Goal: Task Accomplishment & Management: Use online tool/utility

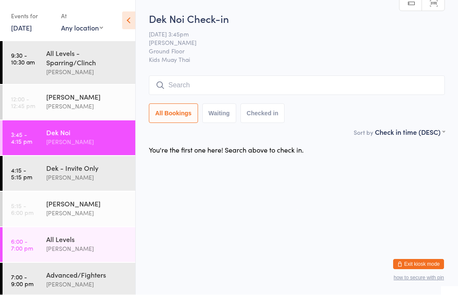
click at [110, 173] on div "Dek - Invite Only" at bounding box center [87, 168] width 82 height 9
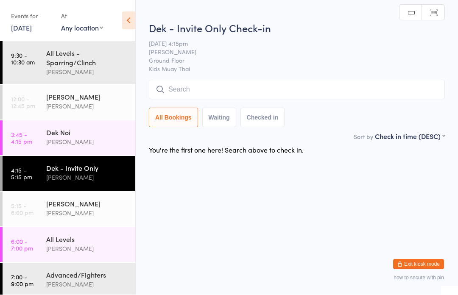
click at [284, 86] on input "search" at bounding box center [297, 89] width 296 height 19
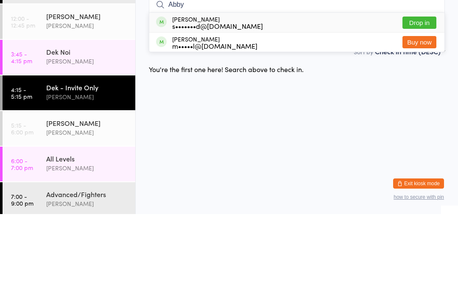
type input "Abby"
click at [424, 97] on button "Drop in" at bounding box center [419, 103] width 34 height 12
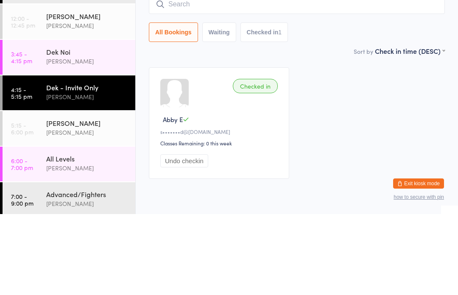
click at [61, 137] on div "[PERSON_NAME]" at bounding box center [87, 142] width 82 height 10
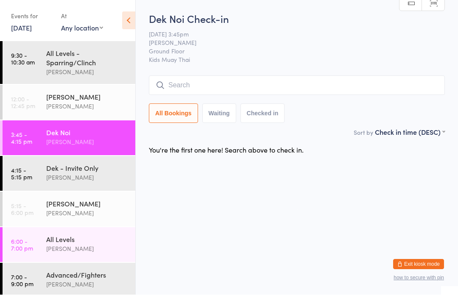
click at [177, 83] on input "search" at bounding box center [297, 85] width 296 height 19
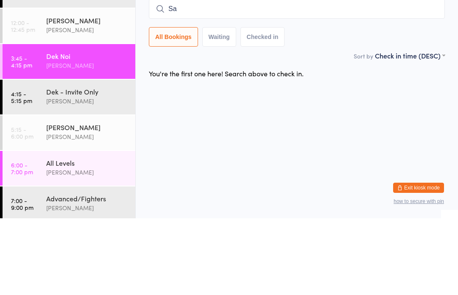
type input "[PERSON_NAME]"
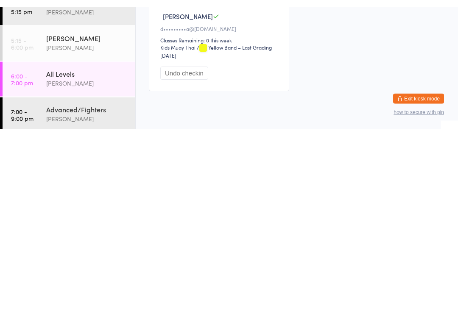
scroll to position [36, 0]
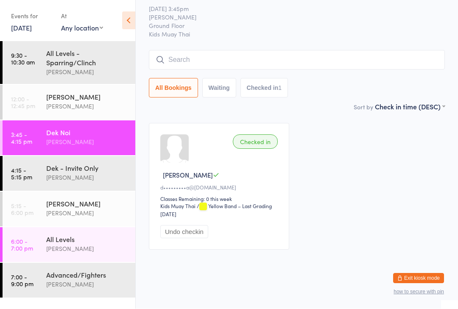
click at [175, 50] on input "search" at bounding box center [297, 59] width 296 height 19
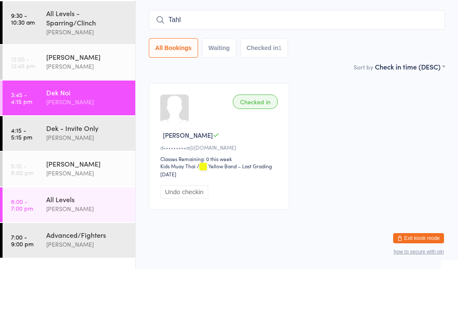
type input "Tahli"
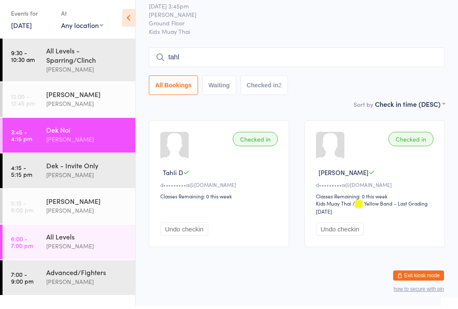
type input "tahli"
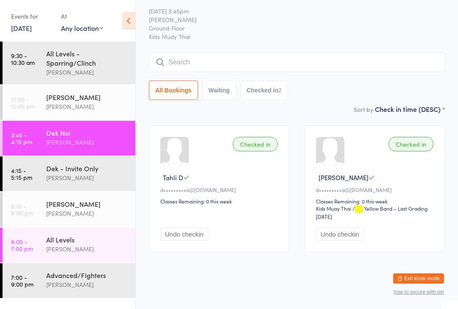
scroll to position [21, 0]
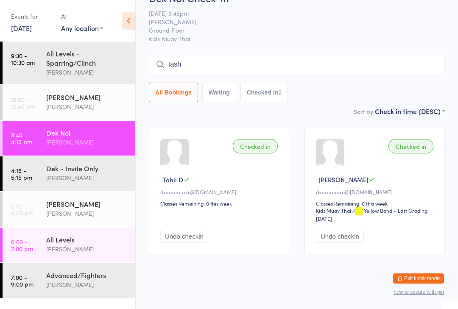
type input "[PERSON_NAME]"
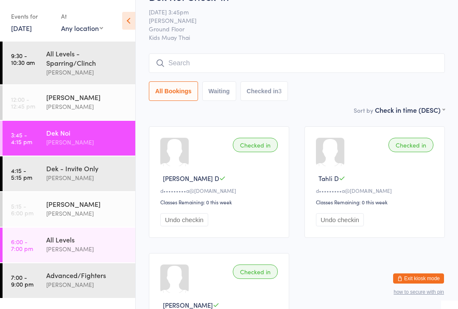
scroll to position [0, 0]
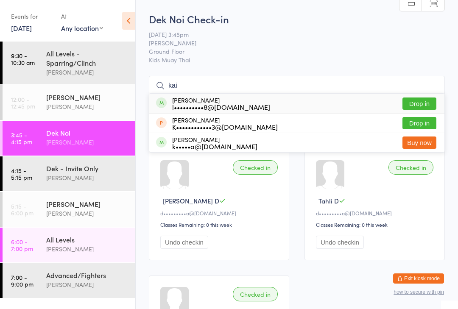
type input "kai"
click at [422, 105] on button "Drop in" at bounding box center [419, 103] width 34 height 12
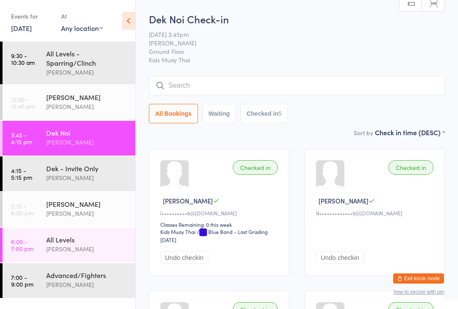
click at [228, 78] on input "search" at bounding box center [297, 85] width 296 height 19
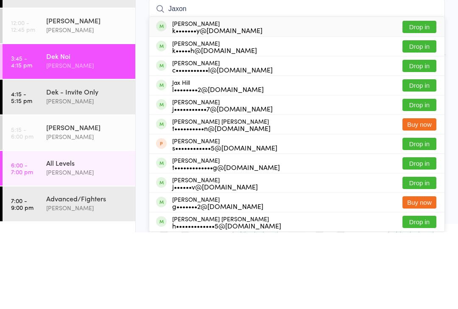
type input "Jaxon"
click at [427, 97] on button "Drop in" at bounding box center [419, 103] width 34 height 12
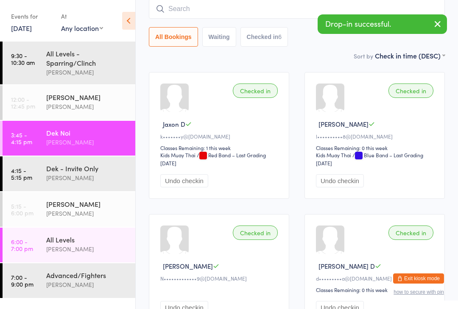
click at [207, 7] on input "search" at bounding box center [297, 8] width 296 height 19
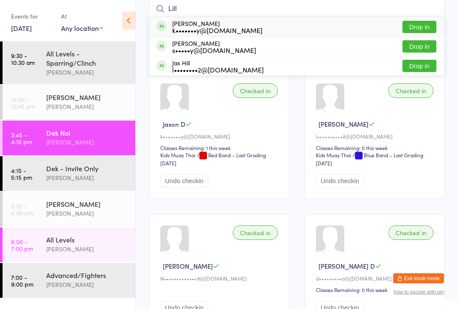
type input "Lill"
click at [422, 26] on button "Drop in" at bounding box center [419, 27] width 34 height 12
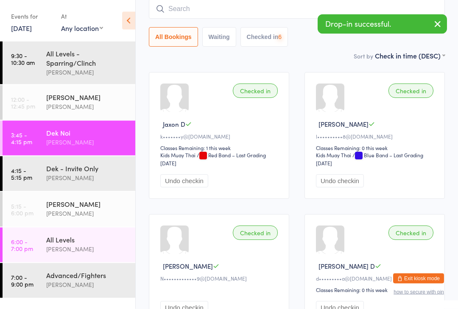
scroll to position [77, 0]
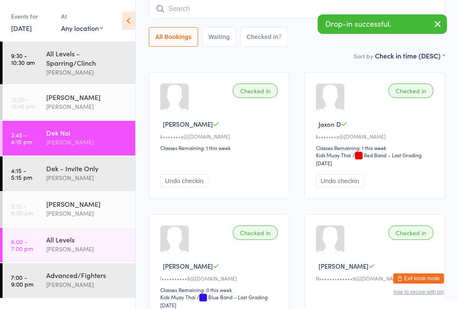
click at [416, 93] on div "Checked in" at bounding box center [410, 90] width 45 height 14
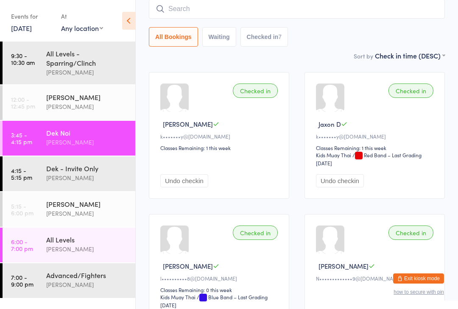
click at [412, 3] on input "search" at bounding box center [297, 8] width 296 height 19
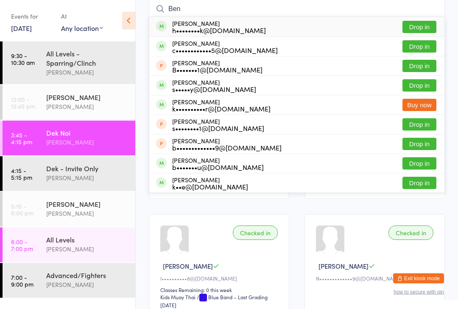
type input "Ben"
click at [415, 50] on button "Drop in" at bounding box center [419, 47] width 34 height 12
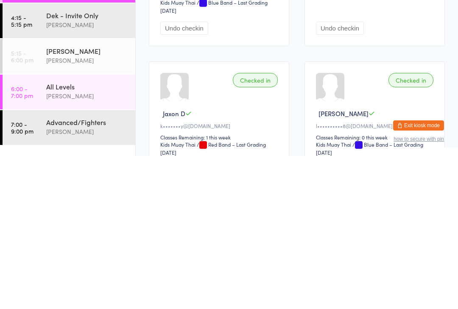
click at [80, 192] on div "Suay Sweat [PERSON_NAME]" at bounding box center [90, 208] width 89 height 33
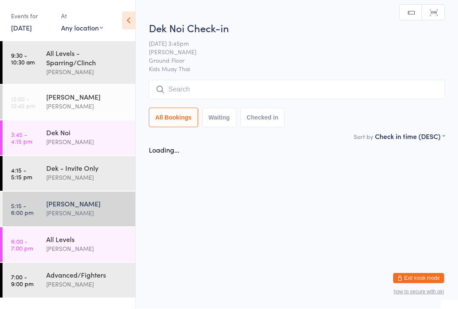
scroll to position [0, 0]
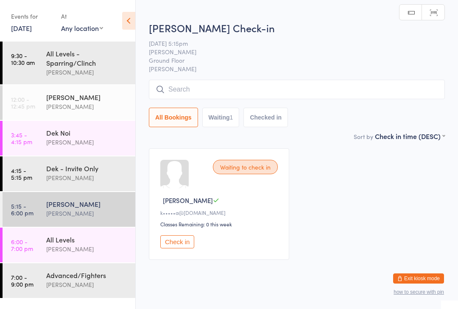
click at [246, 95] on input "search" at bounding box center [297, 89] width 296 height 19
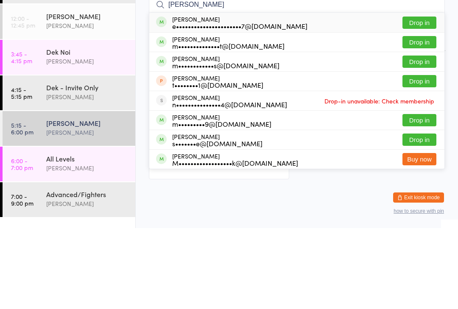
type input "[PERSON_NAME]"
click at [421, 97] on button "Drop in" at bounding box center [419, 103] width 34 height 12
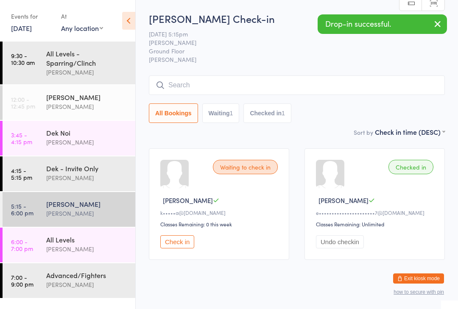
scroll to position [6, 0]
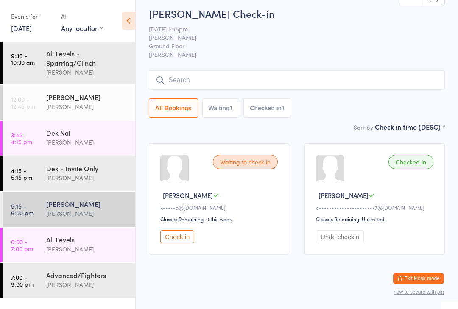
click at [281, 75] on input "search" at bounding box center [297, 79] width 296 height 19
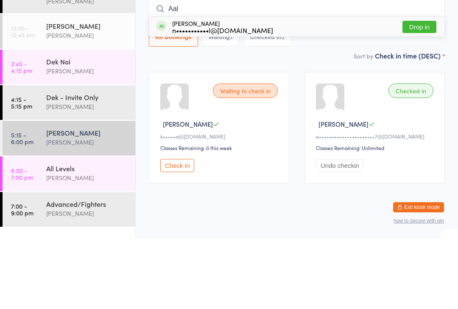
type input "Aal"
click at [419, 92] on button "Drop in" at bounding box center [419, 98] width 34 height 12
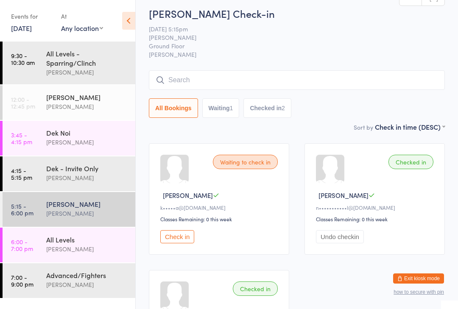
click at [94, 173] on div "Dek - Invite Only" at bounding box center [87, 168] width 82 height 9
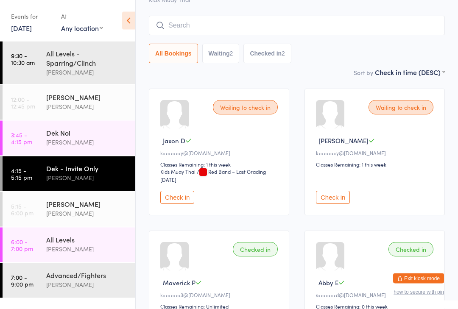
scroll to position [60, 0]
click at [171, 200] on button "Check in" at bounding box center [177, 197] width 34 height 13
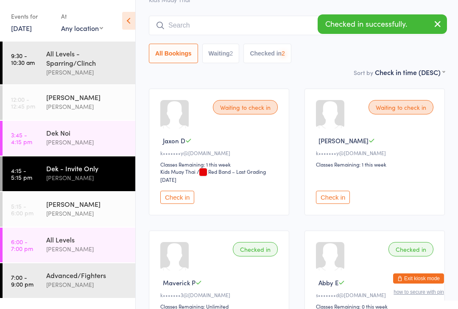
click at [330, 201] on button "Check in" at bounding box center [333, 197] width 34 height 13
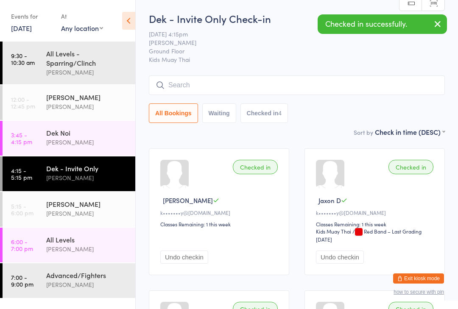
scroll to position [0, 0]
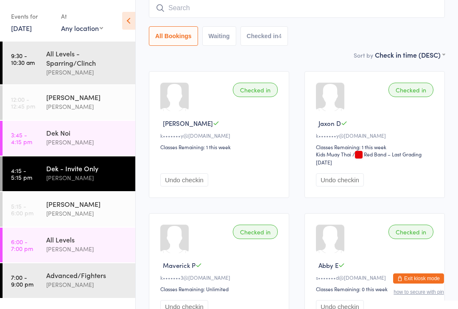
click at [330, 17] on input "search" at bounding box center [297, 7] width 296 height 19
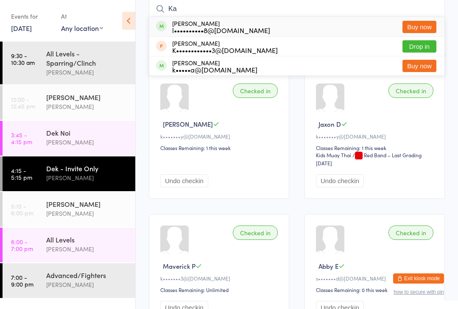
type input "K"
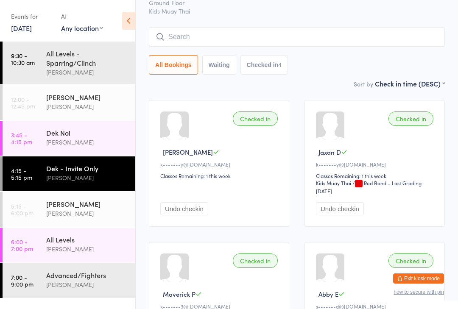
scroll to position [0, 0]
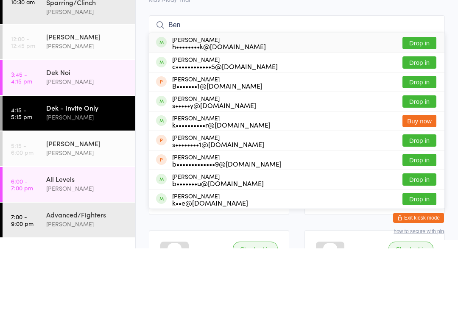
type input "Ben"
click at [420, 117] on button "Drop in" at bounding box center [419, 123] width 34 height 12
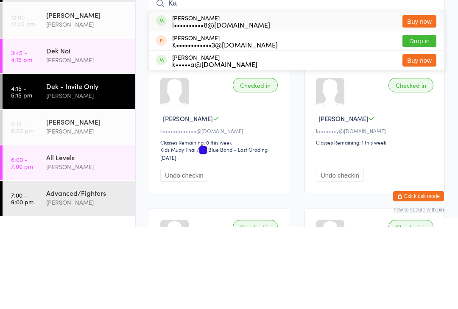
type input "K"
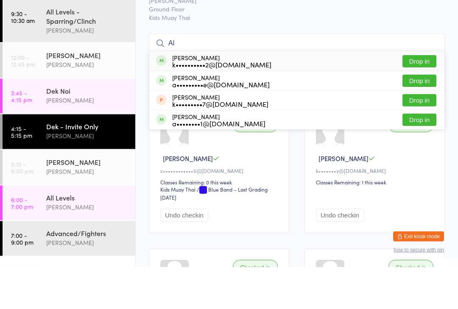
type input "A"
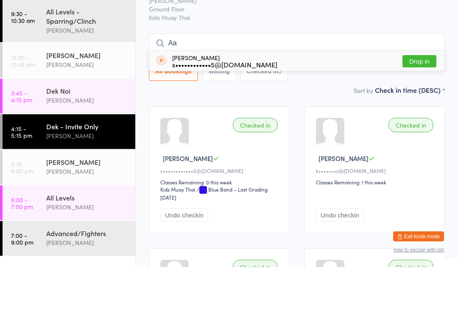
type input "A"
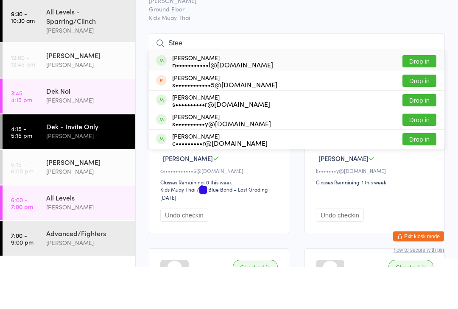
type input "Stee"
click at [420, 97] on button "Drop in" at bounding box center [419, 103] width 34 height 12
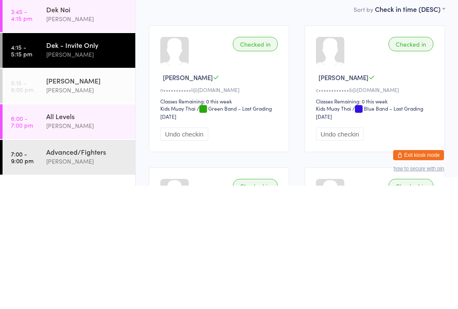
click at [36, 192] on link "5:15 - 6:00 pm Suay Sweat [PERSON_NAME]" at bounding box center [69, 209] width 133 height 35
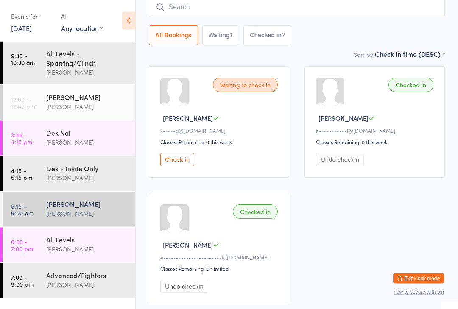
scroll to position [83, 0]
click at [342, 161] on button "Undo checkin" at bounding box center [340, 159] width 48 height 13
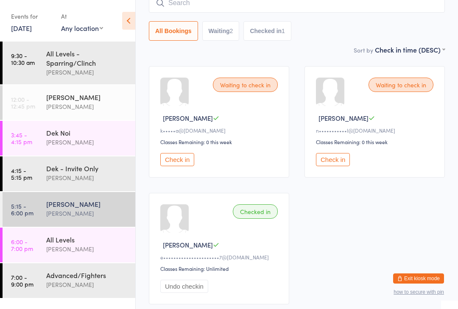
click at [38, 233] on link "6:00 - 7:00 pm All Levels [PERSON_NAME]" at bounding box center [69, 245] width 133 height 35
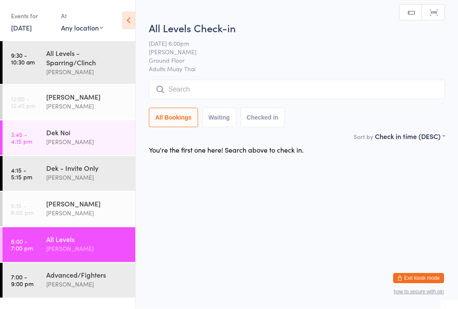
click at [37, 146] on link "3:45 - 4:15 pm Dek Noi [PERSON_NAME]" at bounding box center [69, 138] width 133 height 35
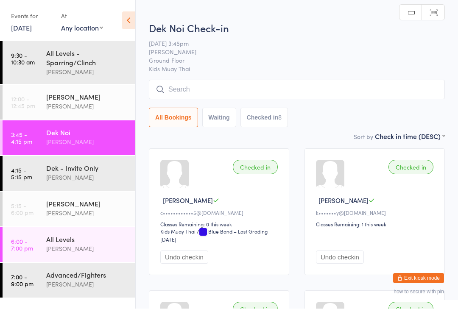
scroll to position [0, 0]
click at [39, 101] on link "12:00 - 12:45 pm Suay Sweat [PERSON_NAME]" at bounding box center [69, 102] width 133 height 35
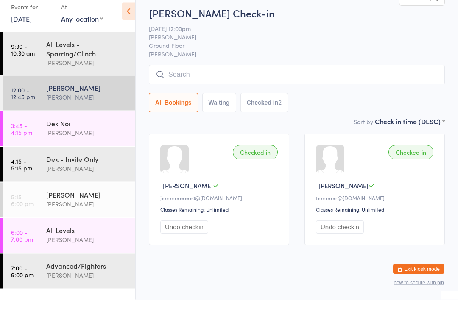
scroll to position [6, 0]
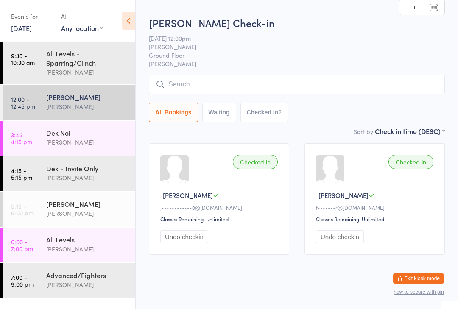
click at [38, 142] on link "3:45 - 4:15 pm Dek Noi [PERSON_NAME]" at bounding box center [69, 138] width 133 height 35
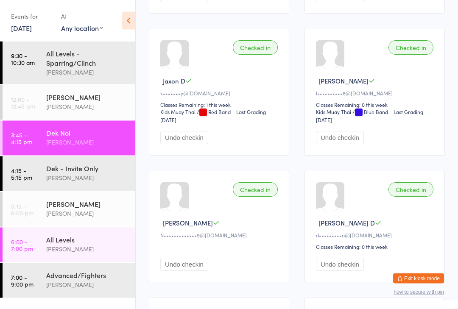
click at [354, 144] on button "Undo checkin" at bounding box center [340, 137] width 48 height 13
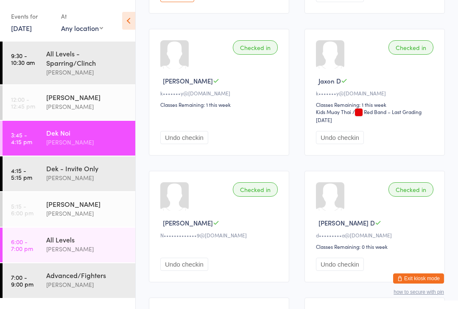
click at [25, 216] on time "5:15 - 6:00 pm" at bounding box center [22, 210] width 22 height 14
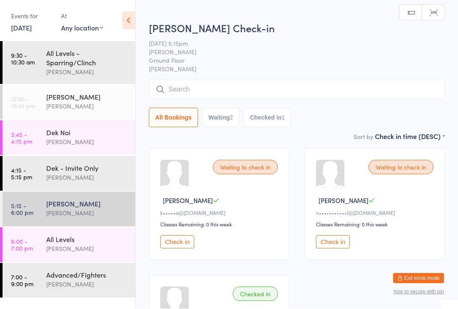
scroll to position [0, 0]
click at [26, 148] on link "3:45 - 4:15 pm Dek Noi [PERSON_NAME]" at bounding box center [69, 138] width 133 height 35
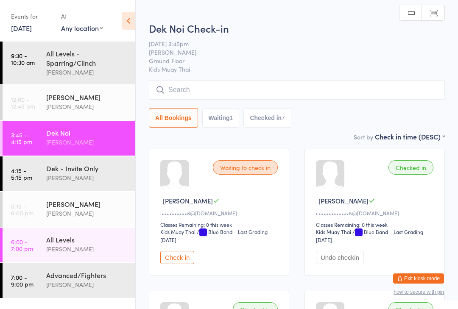
click at [25, 173] on time "4:15 - 5:15 pm" at bounding box center [21, 174] width 21 height 14
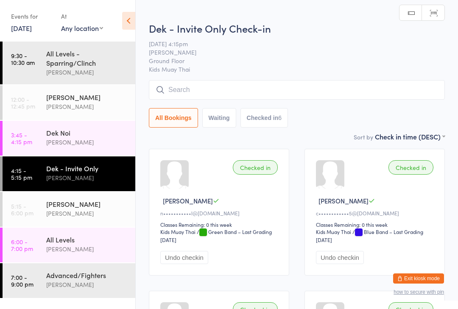
click at [28, 213] on time "5:15 - 6:00 pm" at bounding box center [22, 210] width 22 height 14
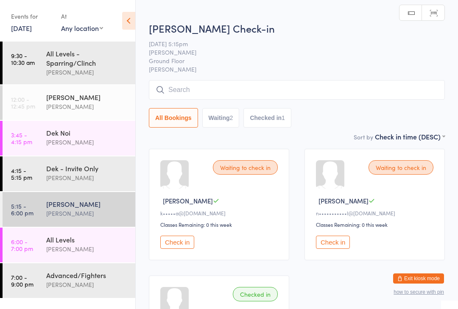
click at [28, 178] on time "4:15 - 5:15 pm" at bounding box center [21, 174] width 21 height 14
